Goal: Book appointment/travel/reservation

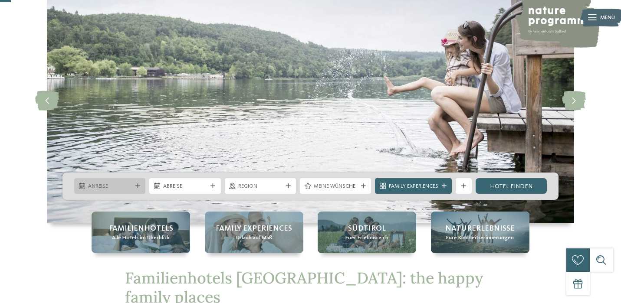
scroll to position [60, 0]
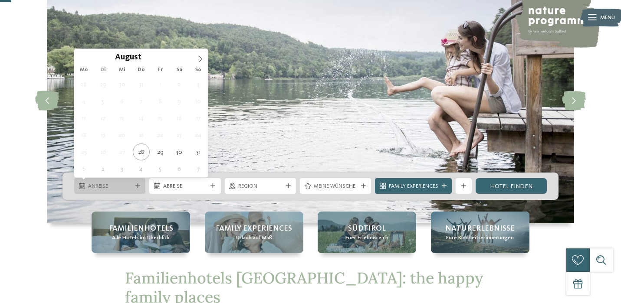
click at [135, 187] on icon at bounding box center [137, 186] width 5 height 5
type div "31.08.2025"
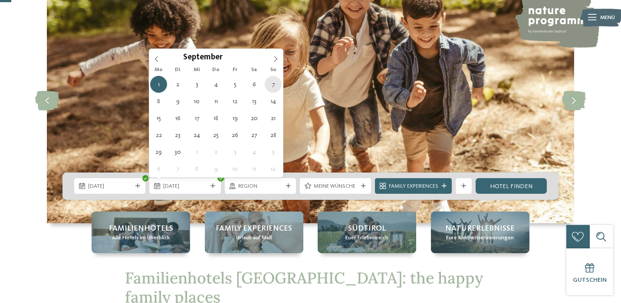
type div "07.09.2025"
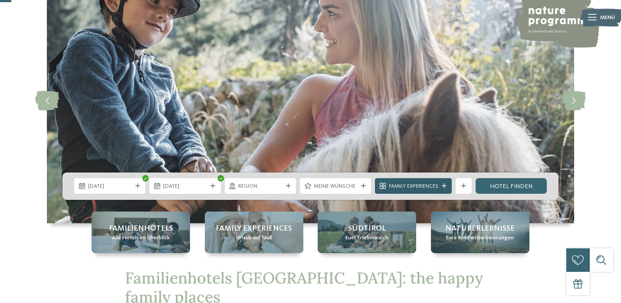
click at [443, 185] on icon at bounding box center [444, 186] width 5 height 5
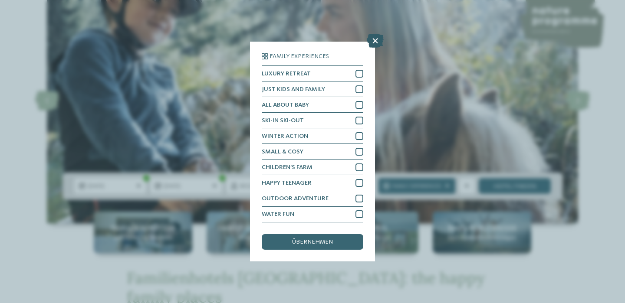
click at [376, 38] on icon at bounding box center [375, 41] width 17 height 14
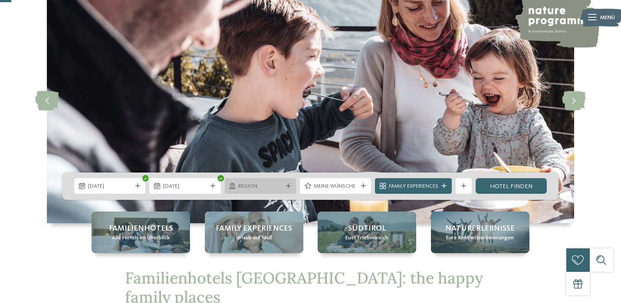
click at [286, 184] on icon at bounding box center [288, 186] width 5 height 5
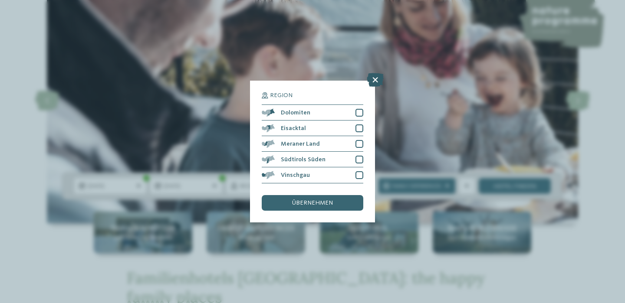
click at [374, 73] on icon at bounding box center [375, 80] width 17 height 14
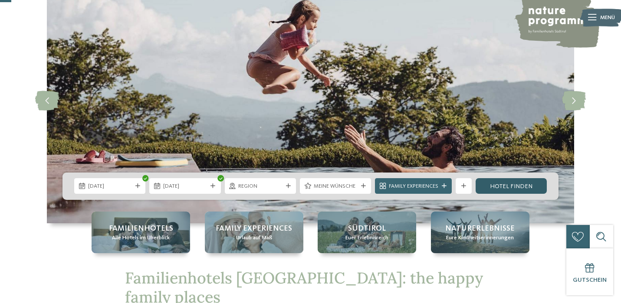
click at [498, 186] on link "Hotel finden" at bounding box center [511, 186] width 71 height 16
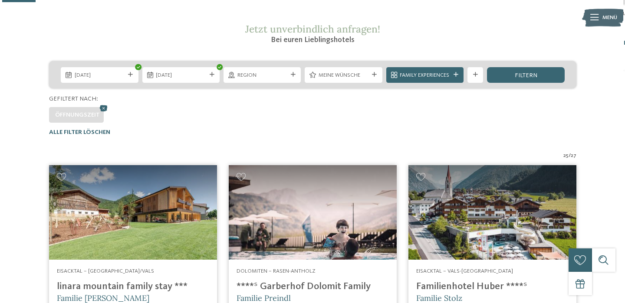
scroll to position [139, 0]
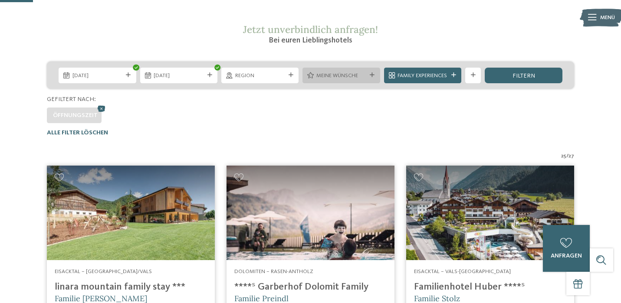
click at [371, 74] on icon at bounding box center [372, 75] width 5 height 5
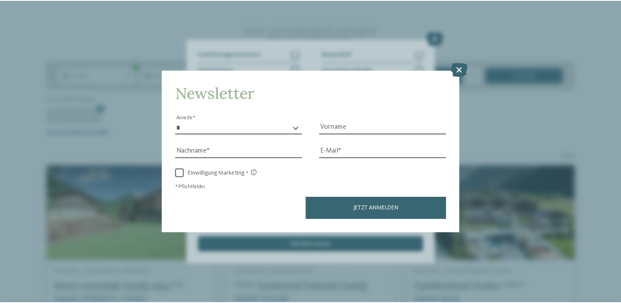
scroll to position [99, 0]
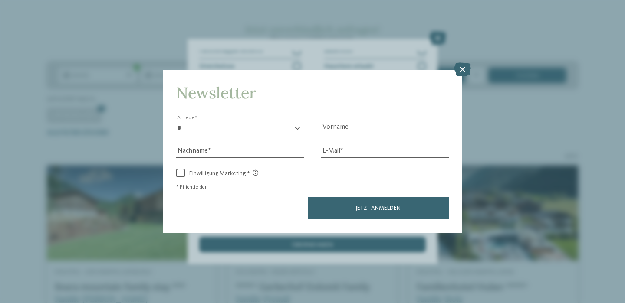
click at [462, 32] on div "Newsletter * **** **** ******* ****** Anrede Vorname Nachname Link" at bounding box center [312, 151] width 625 height 303
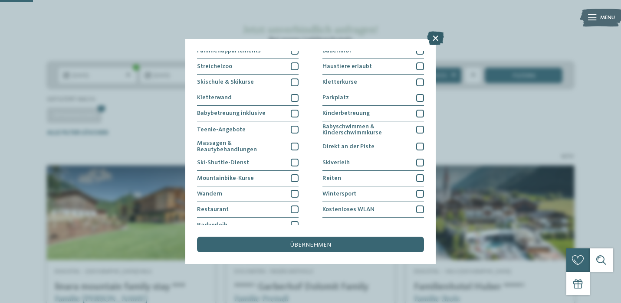
click at [437, 38] on icon at bounding box center [435, 38] width 17 height 14
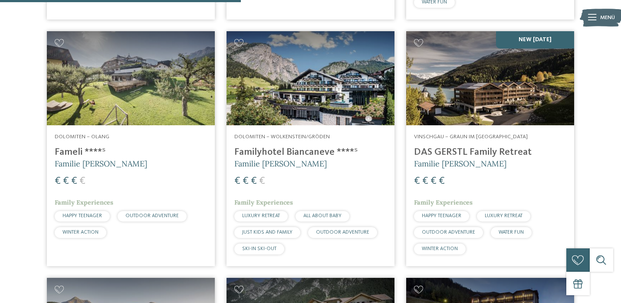
scroll to position [1028, 0]
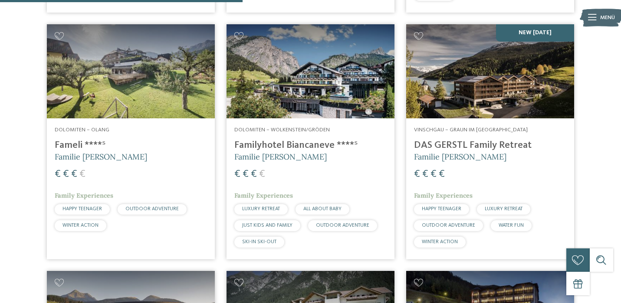
click at [134, 78] on img at bounding box center [131, 71] width 168 height 95
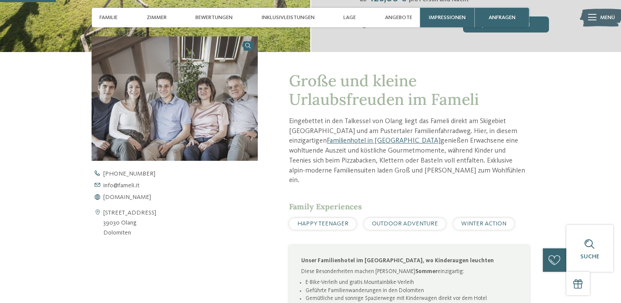
scroll to position [248, 0]
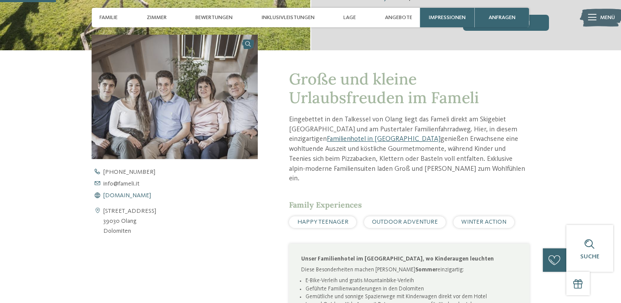
click at [129, 194] on span "[DOMAIN_NAME]" at bounding box center [127, 196] width 48 height 6
